Goal: Information Seeking & Learning: Understand process/instructions

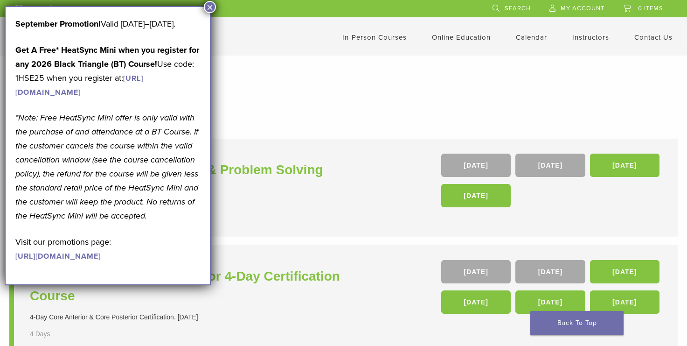
click at [211, 7] on button "×" at bounding box center [210, 7] width 12 height 12
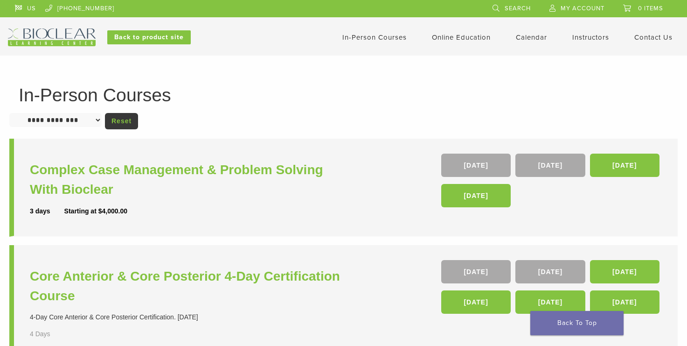
click at [364, 38] on link "In-Person Courses" at bounding box center [374, 37] width 64 height 8
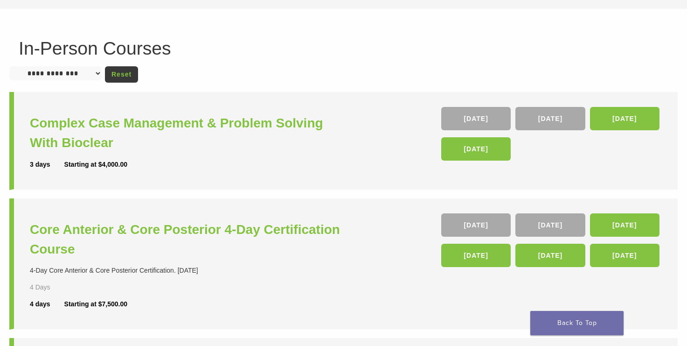
scroll to position [93, 0]
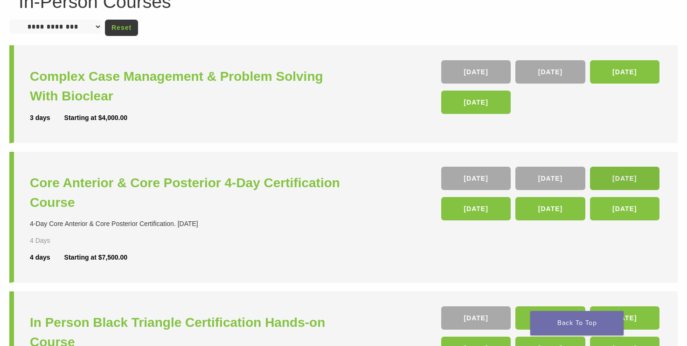
click at [623, 177] on link "04 Feb 26" at bounding box center [625, 178] width 70 height 23
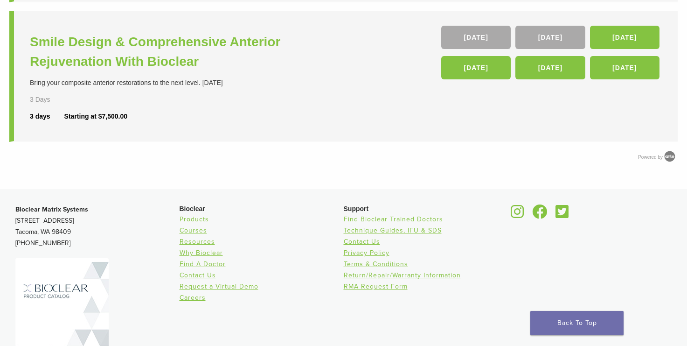
scroll to position [560, 0]
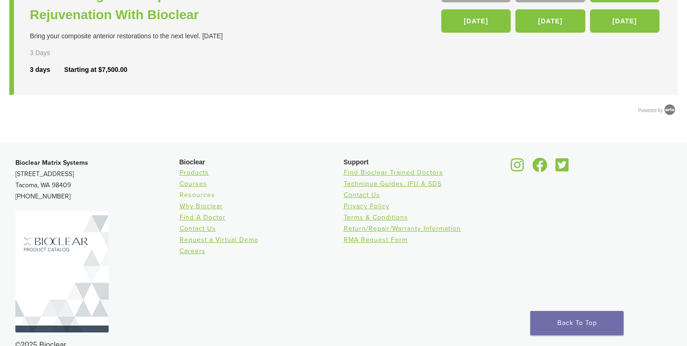
click at [185, 194] on link "Resources" at bounding box center [197, 195] width 35 height 8
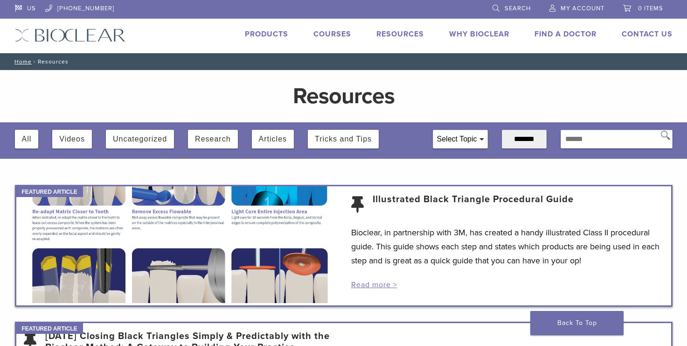
scroll to position [47, 0]
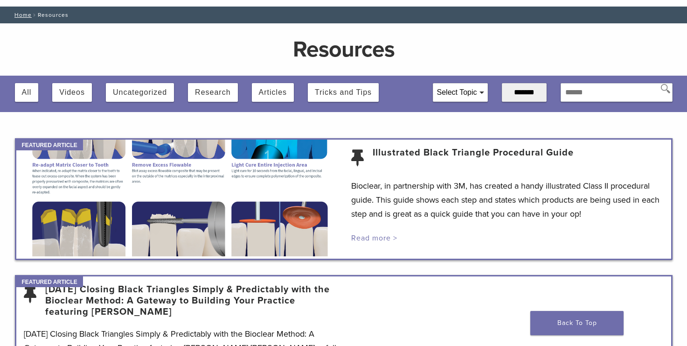
click at [382, 240] on link "Read more >" at bounding box center [374, 237] width 46 height 9
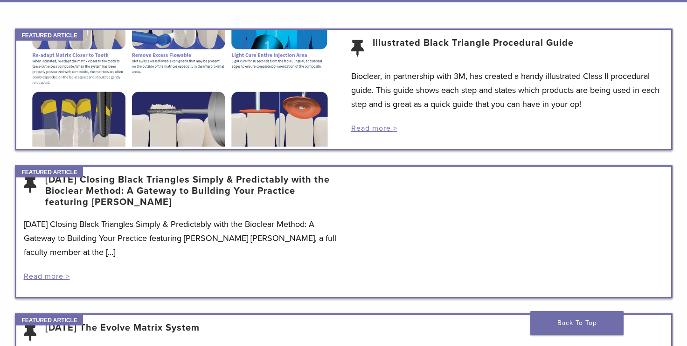
scroll to position [140, 0]
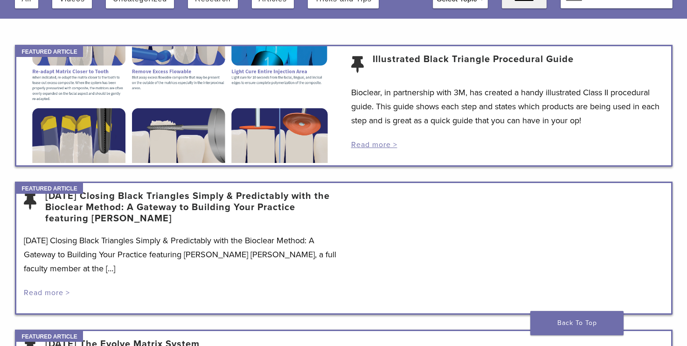
click at [50, 292] on link "Read more >" at bounding box center [47, 292] width 46 height 9
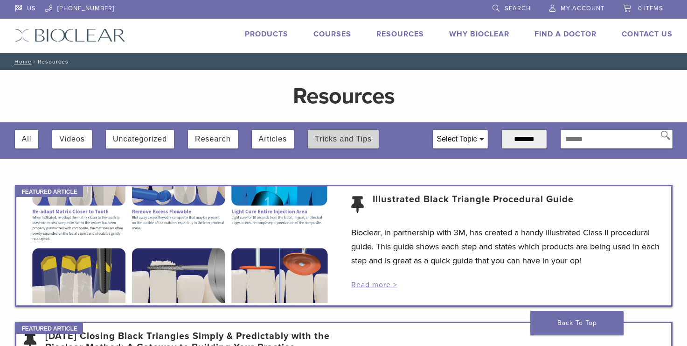
click at [346, 140] on button "Tricks and Tips" at bounding box center [343, 139] width 57 height 19
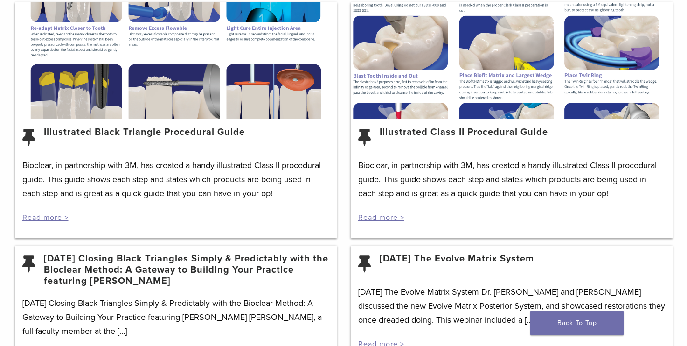
scroll to position [187, 0]
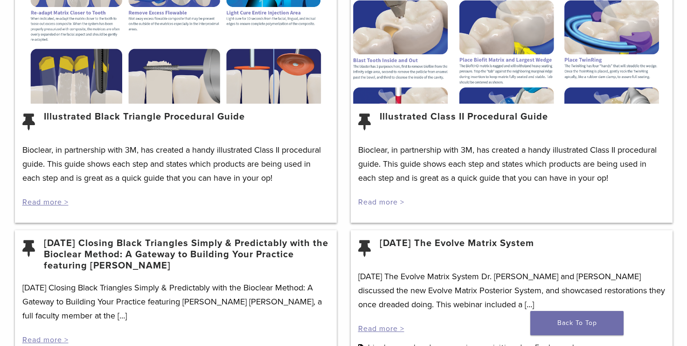
click at [369, 198] on link "Read more >" at bounding box center [381, 201] width 46 height 9
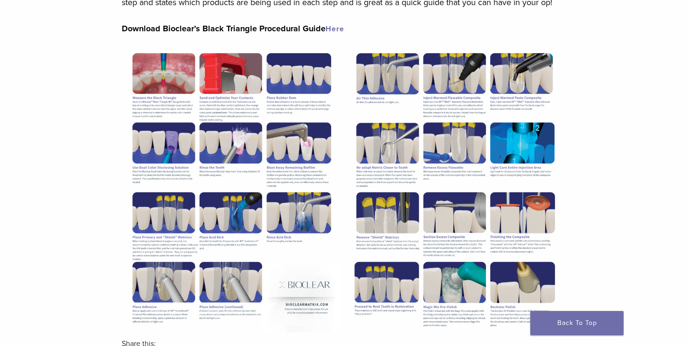
scroll to position [47, 0]
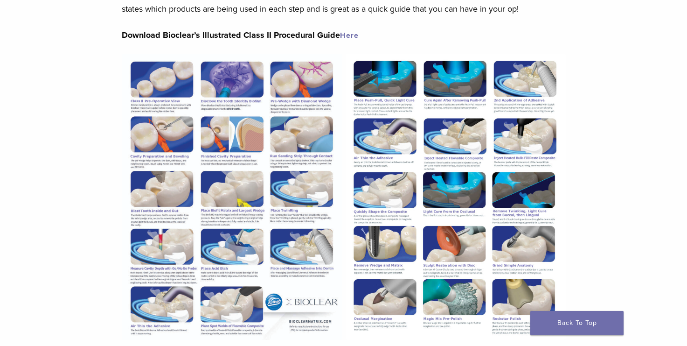
scroll to position [140, 0]
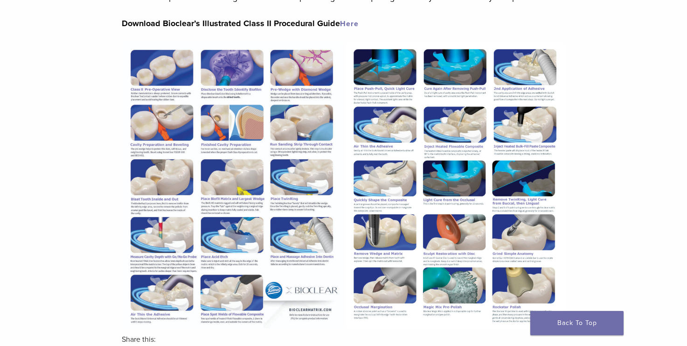
click at [166, 95] on img at bounding box center [232, 185] width 220 height 286
click at [212, 68] on img at bounding box center [232, 185] width 220 height 286
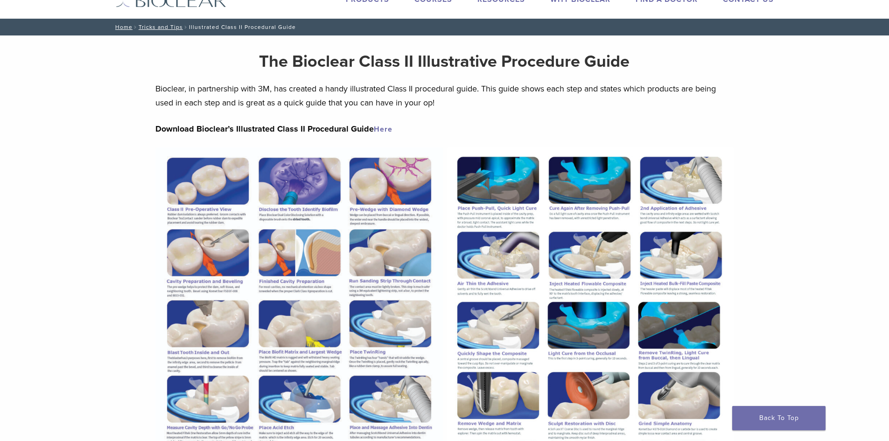
scroll to position [0, 0]
